Goal: Navigation & Orientation: Understand site structure

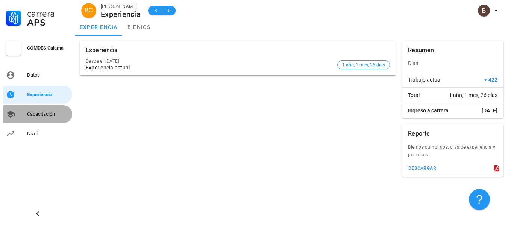
click at [41, 117] on div "Capacitación" at bounding box center [48, 114] width 42 height 12
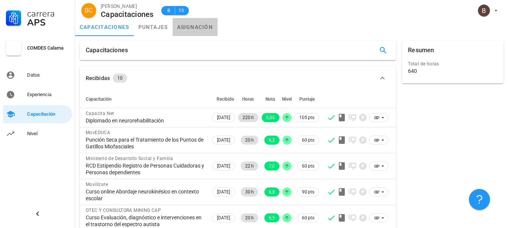
click at [183, 28] on link "asignación" at bounding box center [195, 27] width 45 height 18
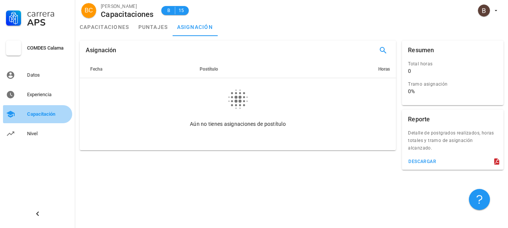
click at [40, 113] on div "Capacitación" at bounding box center [48, 114] width 42 height 6
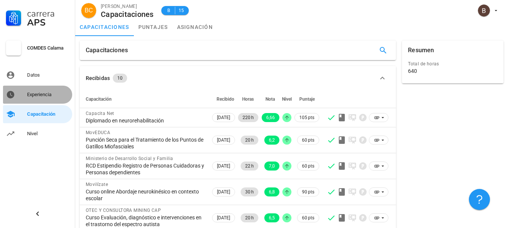
click at [22, 89] on link "Experiencia" at bounding box center [37, 95] width 69 height 18
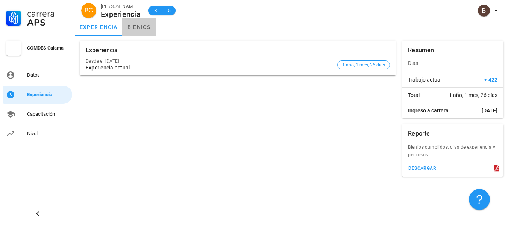
click at [145, 34] on link "bienios" at bounding box center [139, 27] width 34 height 18
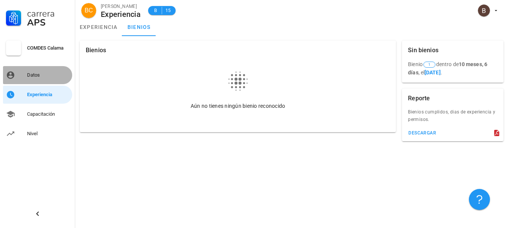
click at [27, 76] on link "Datos" at bounding box center [37, 75] width 69 height 18
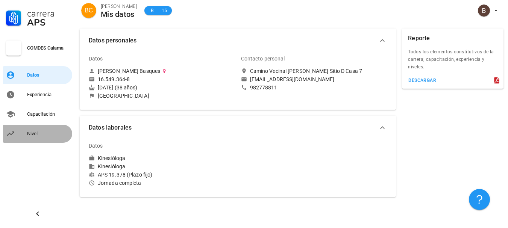
click at [25, 132] on link "Nivel" at bounding box center [37, 134] width 69 height 18
